Goal: Consume media (video, audio): Consume media (video, audio)

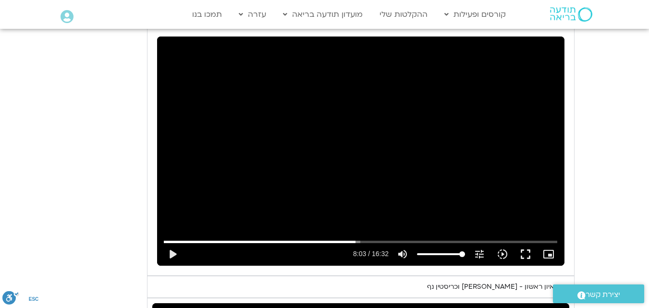
scroll to position [1020, 0]
click at [375, 159] on div "Skip Ad 10:03 play_arrow 8:03 / 16:32 volume_up Mute tune Resolution Auto 240p …" at bounding box center [360, 151] width 407 height 229
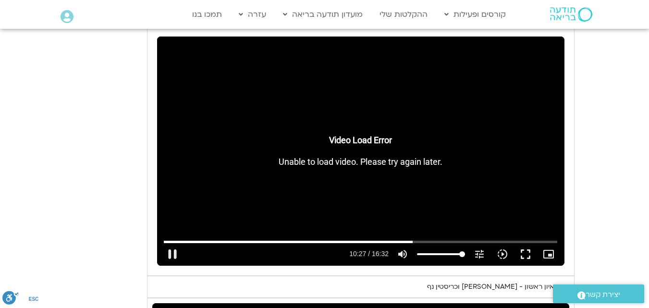
click at [523, 162] on div "Skip Ad 1:45 pause 10:27 / 16:32 volume_up Mute tune Resolution Auto 240p slow_…" at bounding box center [360, 151] width 407 height 229
type input "627.946675"
click at [172, 248] on button "play_arrow" at bounding box center [172, 254] width 23 height 23
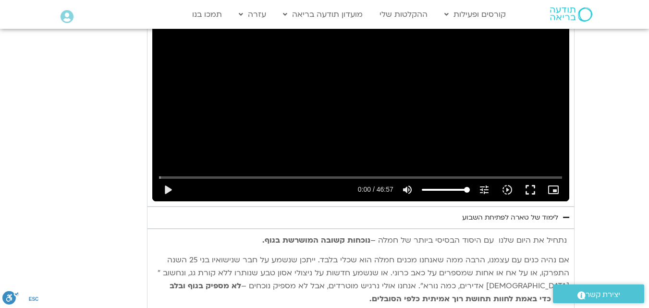
scroll to position [1308, 0]
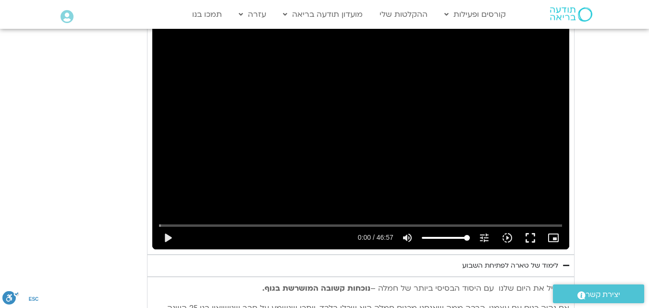
click at [425, 158] on div "Skip Ad 46:57 play_arrow 0:00 / 46:57 volume_up Mute tune Resolution Auto 720p …" at bounding box center [360, 132] width 417 height 234
click at [335, 146] on div "Skip Ad 46:57 pause 0:11 / 46:57 volume_up Mute tune Resolution Auto 720p slow_…" at bounding box center [360, 132] width 417 height 234
type input "11.968"
click at [474, 142] on div "Skip Ad 46:57 play_arrow 0:11 / 46:57 volume_up Mute tune Resolution Auto 720p …" at bounding box center [360, 132] width 417 height 234
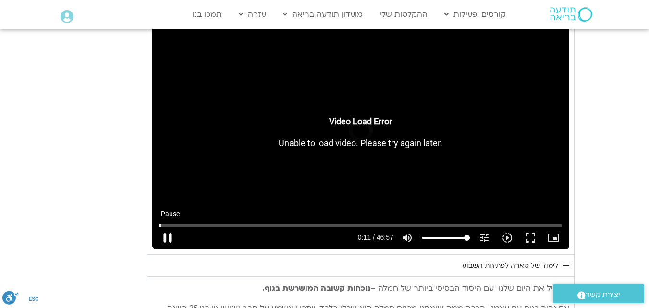
click at [169, 236] on button "pause" at bounding box center [167, 237] width 23 height 23
click at [167, 237] on button "play_arrow" at bounding box center [167, 237] width 23 height 23
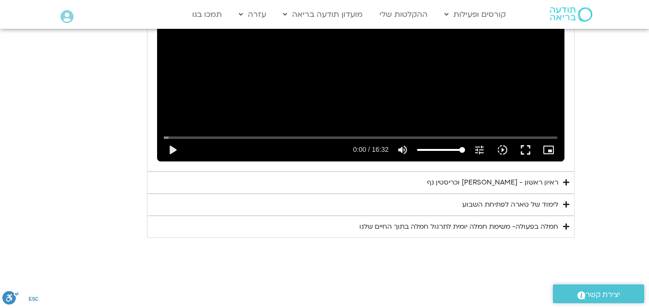
scroll to position [1172, 0]
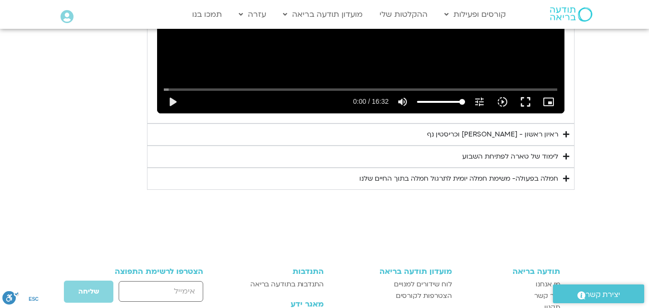
click at [565, 134] on icon "Accordion. Open links with Enter or Space, close with Escape, and navigate with…" at bounding box center [566, 134] width 6 height 7
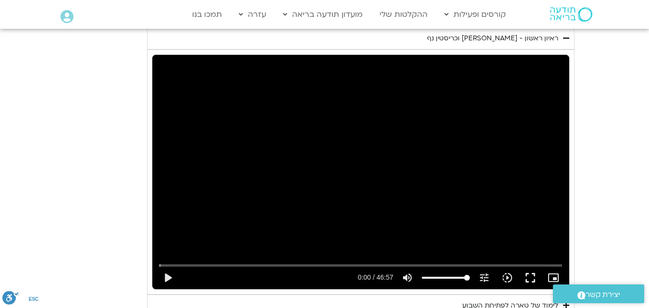
scroll to position [1316, 0]
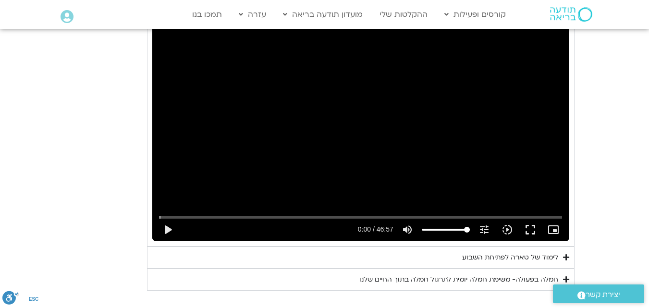
click at [372, 151] on div "Skip Ad 27:12 play_arrow 0:00 / 46:57 volume_up Mute tune Resolution Auto 720p …" at bounding box center [360, 124] width 417 height 234
click at [345, 142] on div "Skip Ad 27:12 pause 7:09 / 46:57 volume_up Mute tune Resolution Auto 720p slow_…" at bounding box center [360, 124] width 417 height 234
click at [350, 126] on div "Skip Ad 27:12 play_arrow 7:09 / 46:57 volume_up Mute tune Resolution Auto 720p …" at bounding box center [360, 124] width 417 height 234
click at [365, 150] on div "Skip Ad 41:28 pause 16:33 / 46:57 volume_up Mute tune Resolution Auto 720p slow…" at bounding box center [360, 124] width 417 height 234
click at [345, 109] on div "Skip Ad 41:28 play_arrow 16:33 / 46:57 volume_up Mute tune Resolution Auto 720p…" at bounding box center [360, 124] width 417 height 234
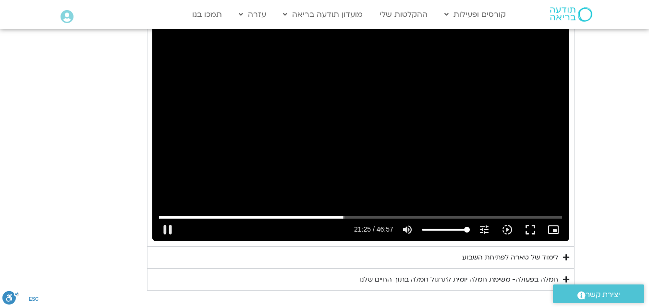
click at [360, 148] on div "Skip Ad 41:28 pause 21:25 / 46:57 volume_up Mute tune Resolution Auto 720p slow…" at bounding box center [360, 124] width 417 height 234
click at [184, 217] on input "Seek" at bounding box center [360, 217] width 403 height 6
click at [371, 156] on div "Skip Ad 2:53 play_arrow 2:39 / 46:57 volume_up Mute tune Resolution Auto 720p s…" at bounding box center [360, 124] width 417 height 234
click at [185, 216] on input "Seek" at bounding box center [360, 217] width 403 height 6
click at [188, 218] on input "Seek" at bounding box center [360, 217] width 403 height 6
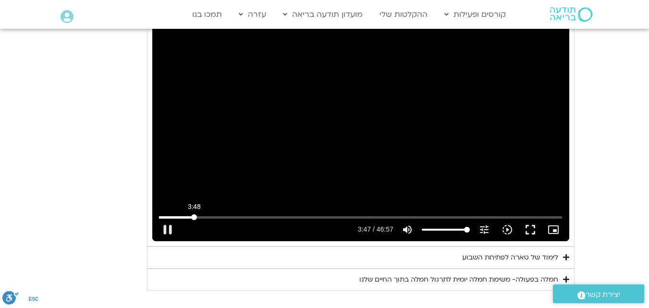
click at [194, 216] on input "Seek" at bounding box center [360, 217] width 403 height 6
click at [199, 216] on input "Seek" at bounding box center [360, 217] width 403 height 6
click at [202, 216] on input "Seek" at bounding box center [360, 217] width 403 height 6
click at [207, 218] on input "Seek" at bounding box center [360, 217] width 403 height 6
click at [205, 219] on input "Seek" at bounding box center [360, 217] width 403 height 6
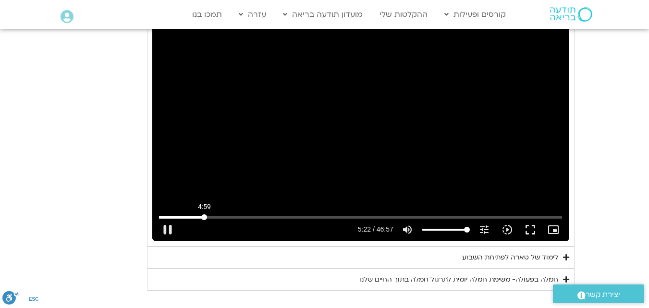
click at [204, 218] on input "Seek" at bounding box center [360, 217] width 403 height 6
click at [191, 215] on input "Seek" at bounding box center [360, 217] width 403 height 6
click at [382, 215] on input "Seek" at bounding box center [360, 217] width 403 height 6
click at [390, 215] on input "Seek" at bounding box center [360, 217] width 403 height 6
click at [384, 137] on div "Skip Ad 32:39 pause 27:11 / 46:57 volume_up Mute tune Resolution Auto 720p slow…" at bounding box center [360, 124] width 417 height 234
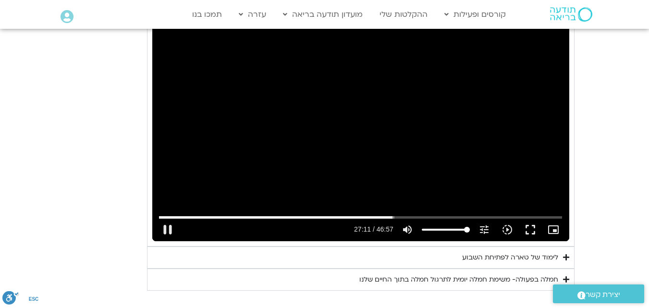
type input "1631.693857"
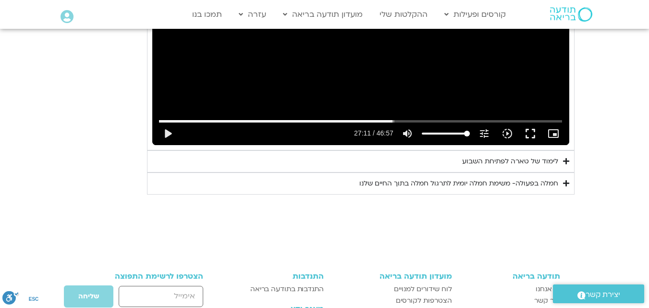
scroll to position [1508, 0]
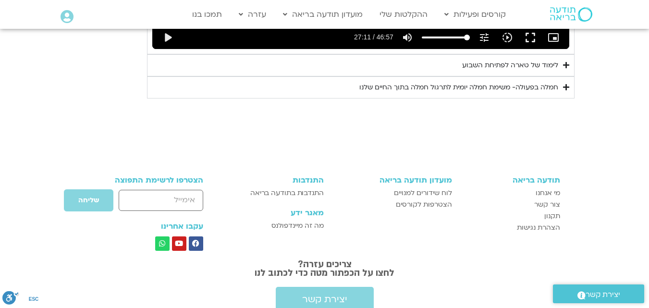
click at [568, 64] on icon "Accordion. Open links with Enter or Space, close with Escape, and navigate with…" at bounding box center [566, 64] width 6 height 7
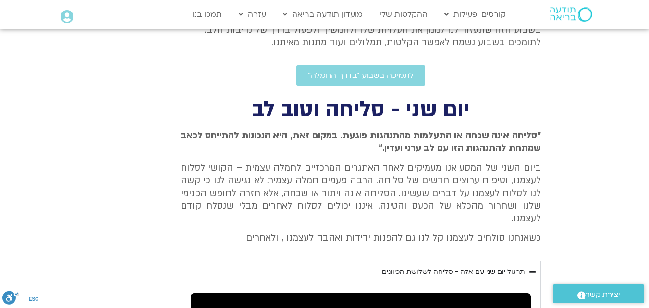
scroll to position [355, 0]
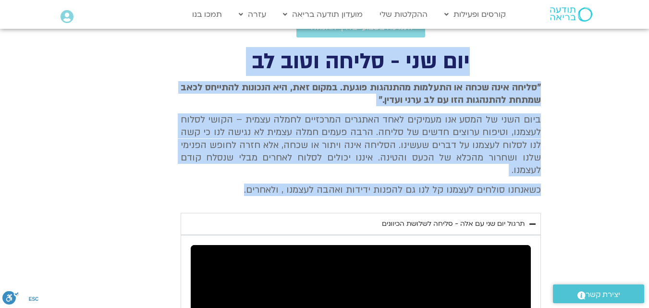
drag, startPoint x: 468, startPoint y: 59, endPoint x: 211, endPoint y: 196, distance: 291.6
click at [211, 196] on div "יום שני - סליחה וטוב לב "סליחה אינה שכחה או התעלמות מהתנהגות פוגעת. במקום זאת, …" at bounding box center [325, 282] width 432 height 461
copy div "יום שני - סליחה וטוב לב "סליחה אינה שכחה או התעלמות מהתנהגות פוגעת. במקום זאת, …"
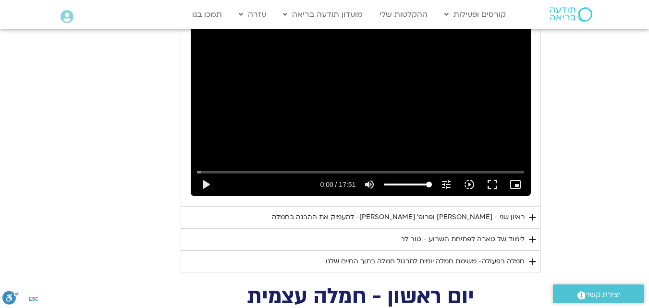
scroll to position [403, 0]
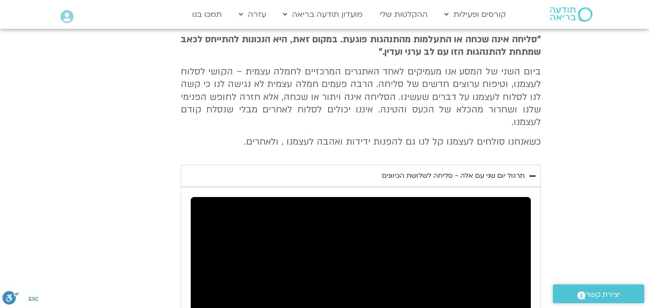
click at [513, 173] on div "תרגול יום שני עם אלה - סליחה לשלושת הכיוונים" at bounding box center [453, 176] width 143 height 12
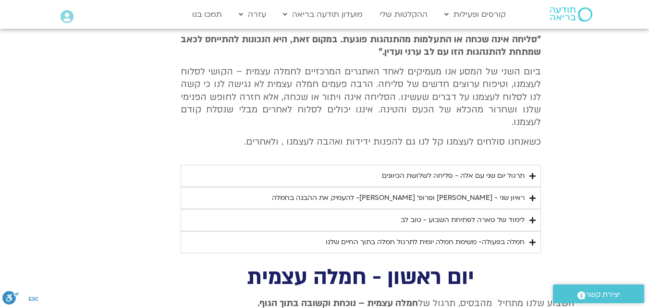
click at [533, 175] on icon "Accordion. Open links with Enter or Space, close with Escape, and navigate with…" at bounding box center [532, 175] width 6 height 7
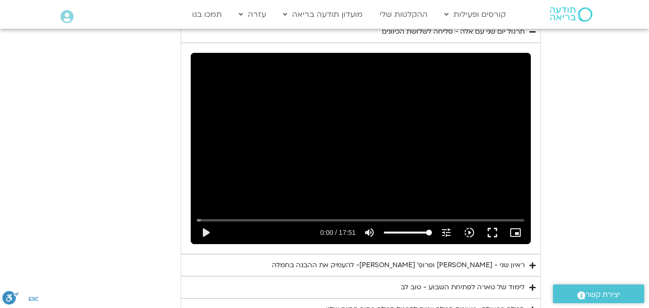
scroll to position [596, 0]
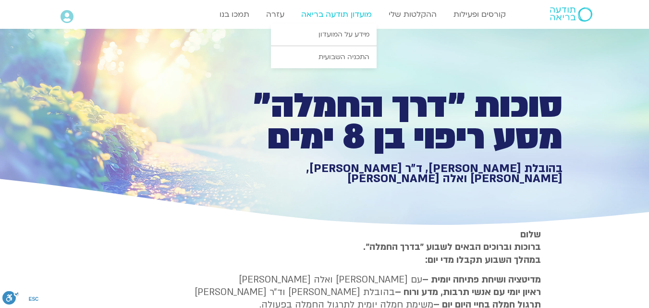
scroll to position [1189, 0]
